Goal: Find specific page/section: Find specific page/section

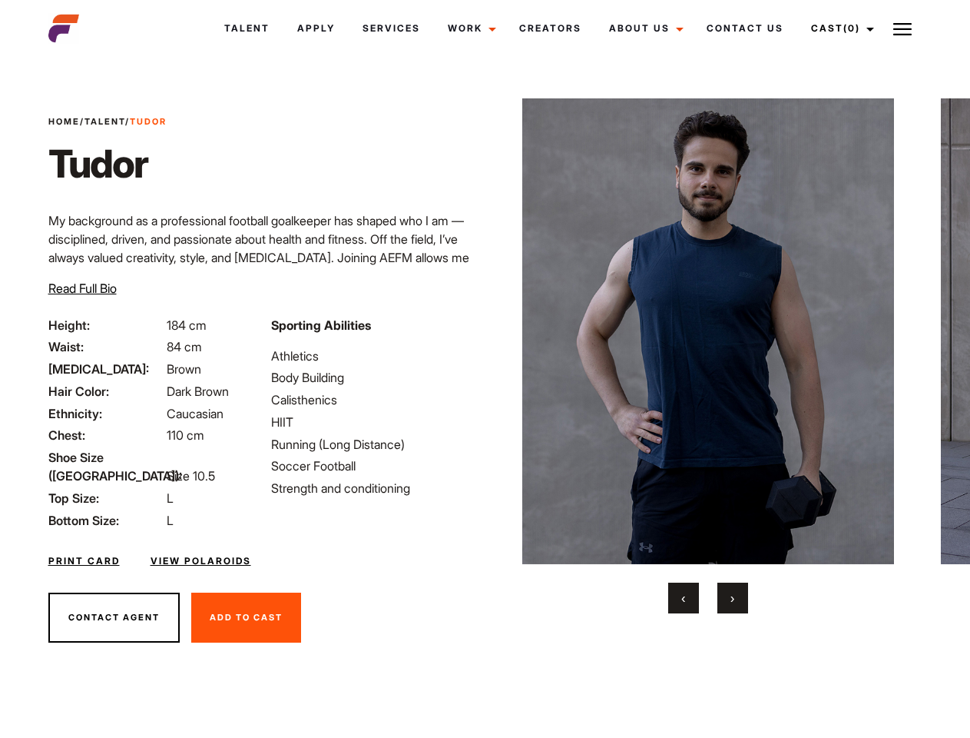
click at [839, 28] on link "Cast (0)" at bounding box center [841, 28] width 86 height 41
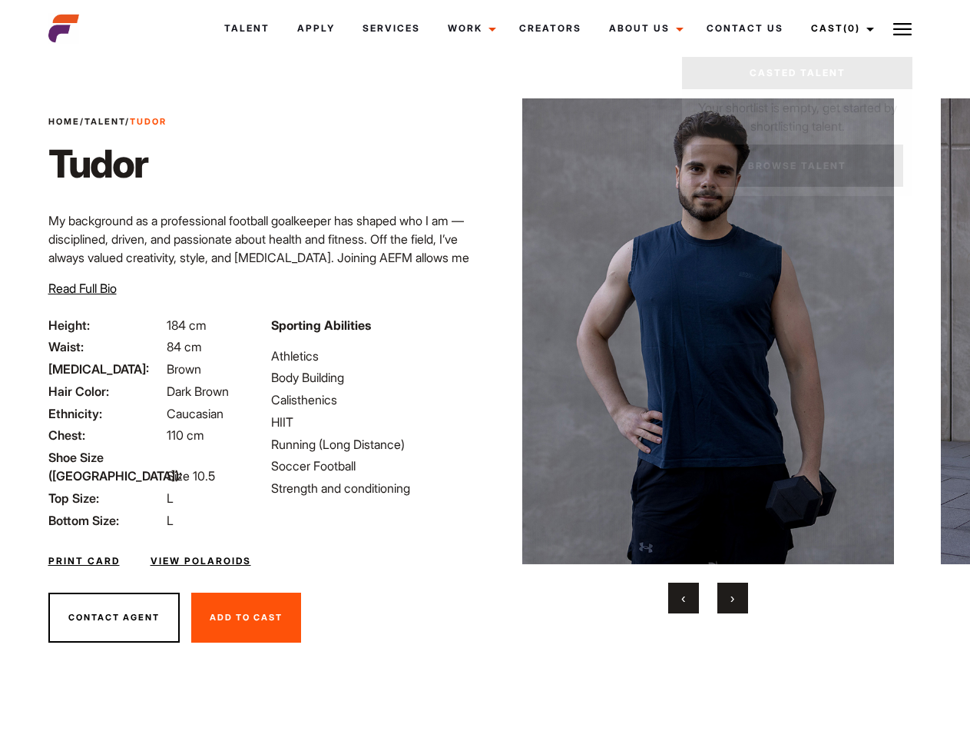
click at [903, 28] on img at bounding box center [903, 29] width 18 height 18
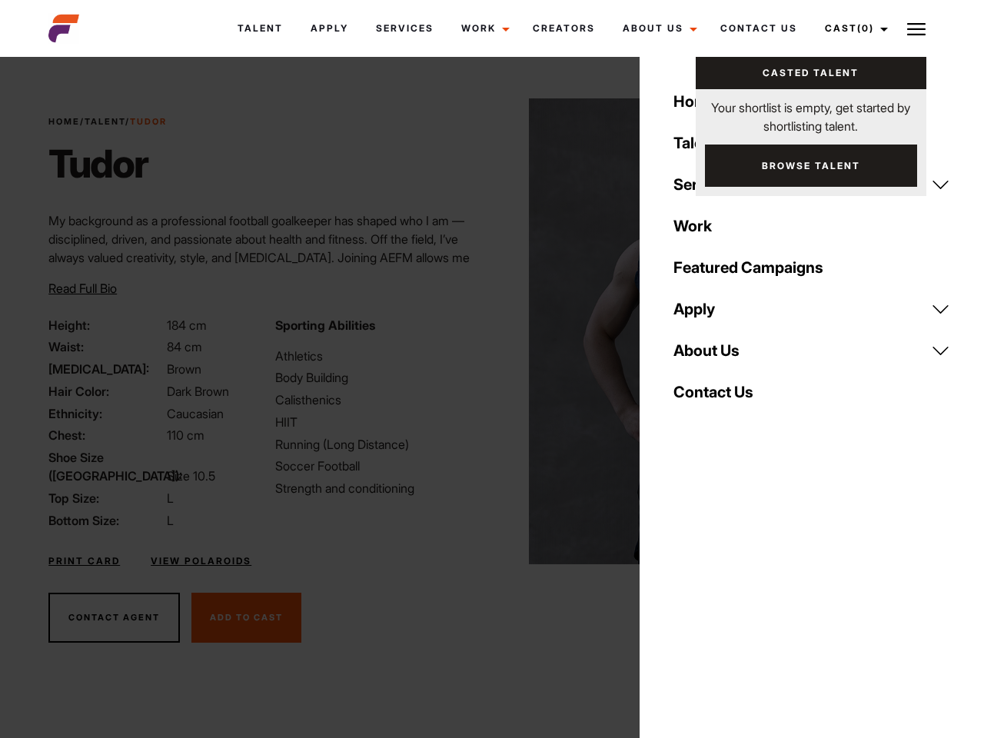
click at [708, 356] on img at bounding box center [715, 331] width 373 height 466
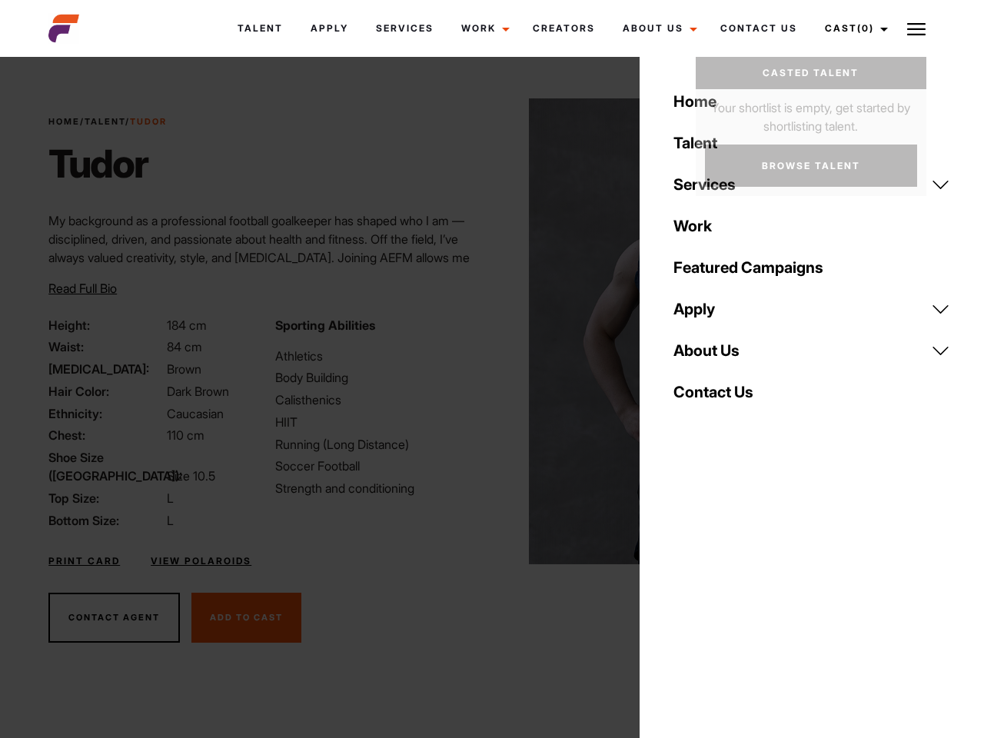
click at [485, 331] on div "Sporting Abilities Athletics Body Building Calisthenics HIIT Running (Long Dist…" at bounding box center [379, 423] width 226 height 214
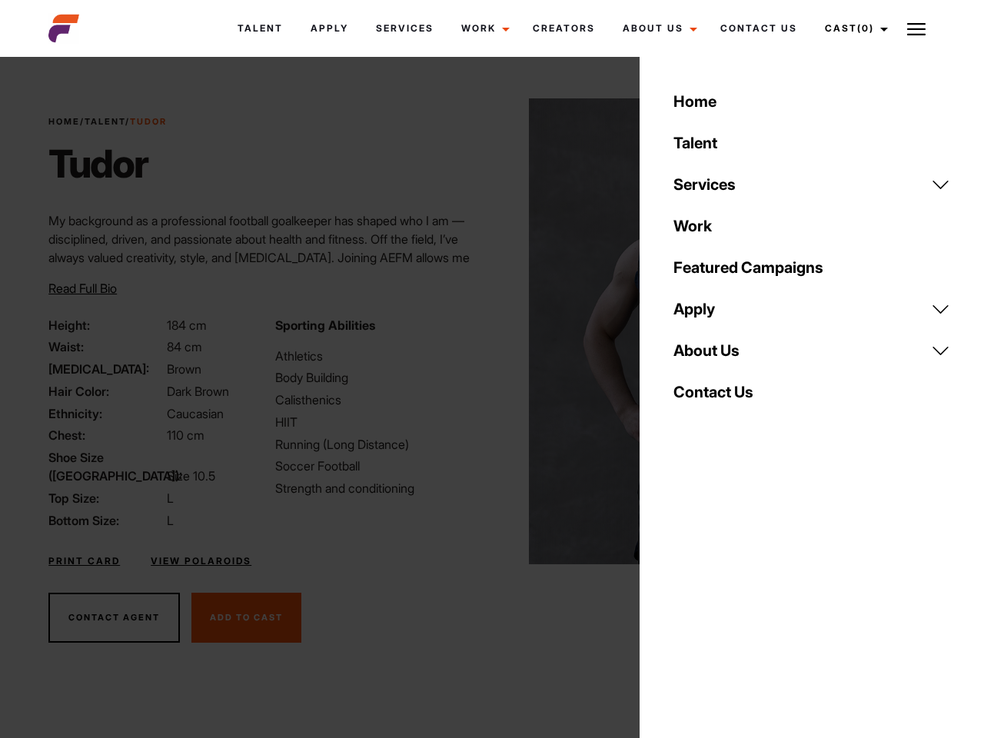
click at [684, 598] on div "Home Talent Services Talent Casting Photography Videography Creative Hair and M…" at bounding box center [811, 369] width 344 height 738
click at [733, 598] on div "Home Talent Services Talent Casting Photography Videography Creative Hair and M…" at bounding box center [811, 369] width 344 height 738
